Goal: Browse casually

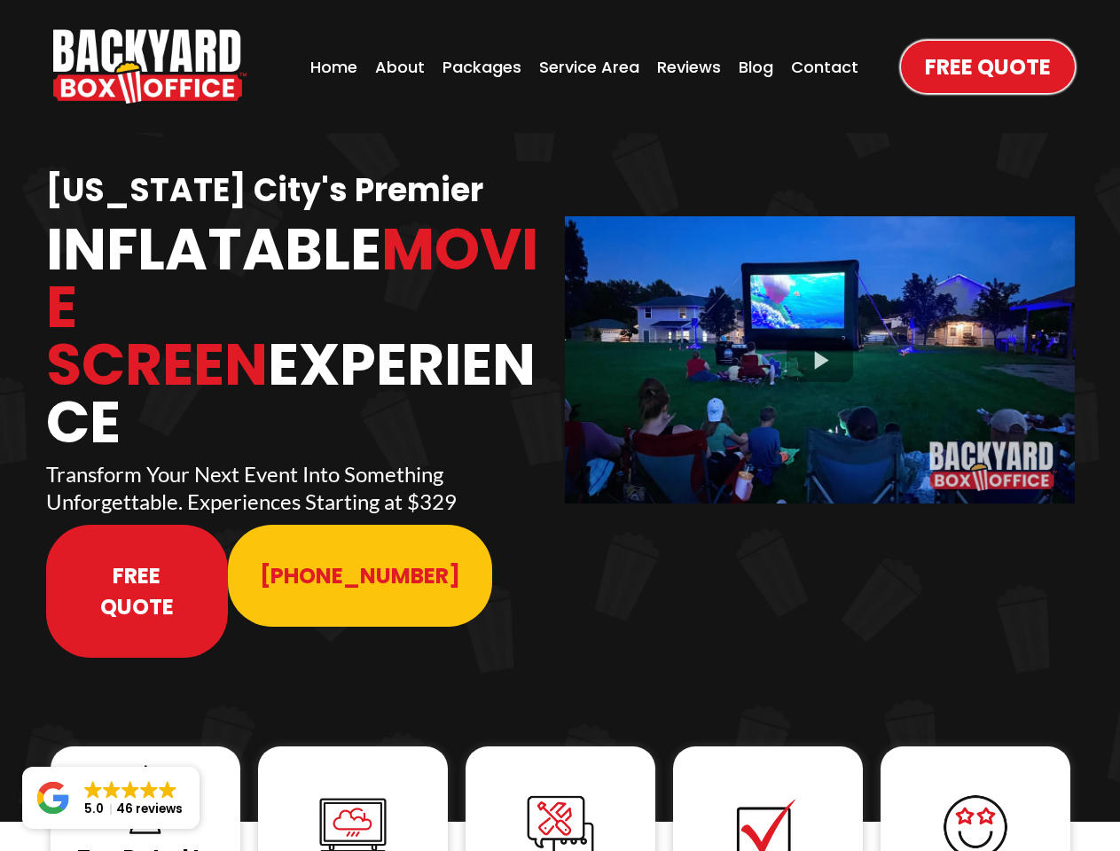
click at [150, 66] on img "https://www.backyardboxoffice.com" at bounding box center [149, 66] width 193 height 74
click at [819, 348] on div at bounding box center [820, 359] width 510 height 286
click at [145, 764] on img at bounding box center [145, 799] width 71 height 71
click at [353, 792] on img at bounding box center [352, 827] width 71 height 71
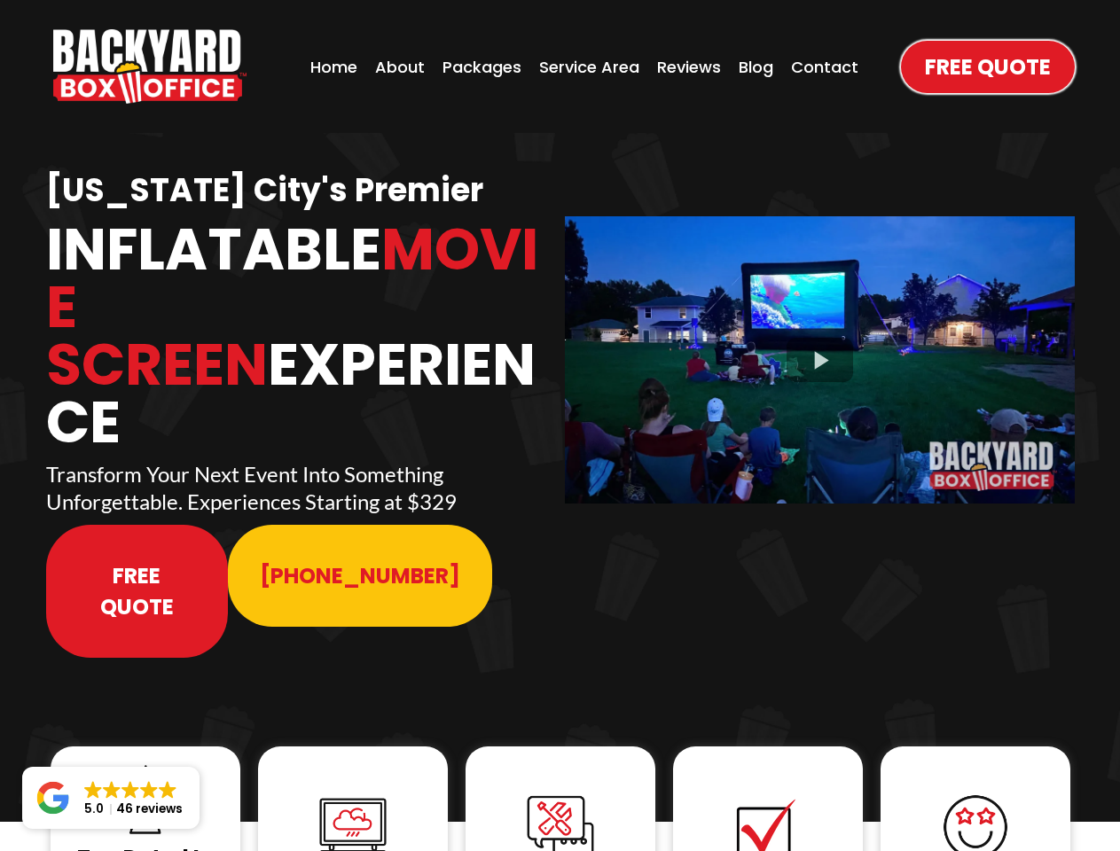
click at [353, 792] on img at bounding box center [352, 827] width 71 height 71
click at [560, 793] on img at bounding box center [560, 828] width 71 height 71
click at [768, 793] on img at bounding box center [767, 828] width 71 height 71
